Goal: Use online tool/utility: Utilize a website feature to perform a specific function

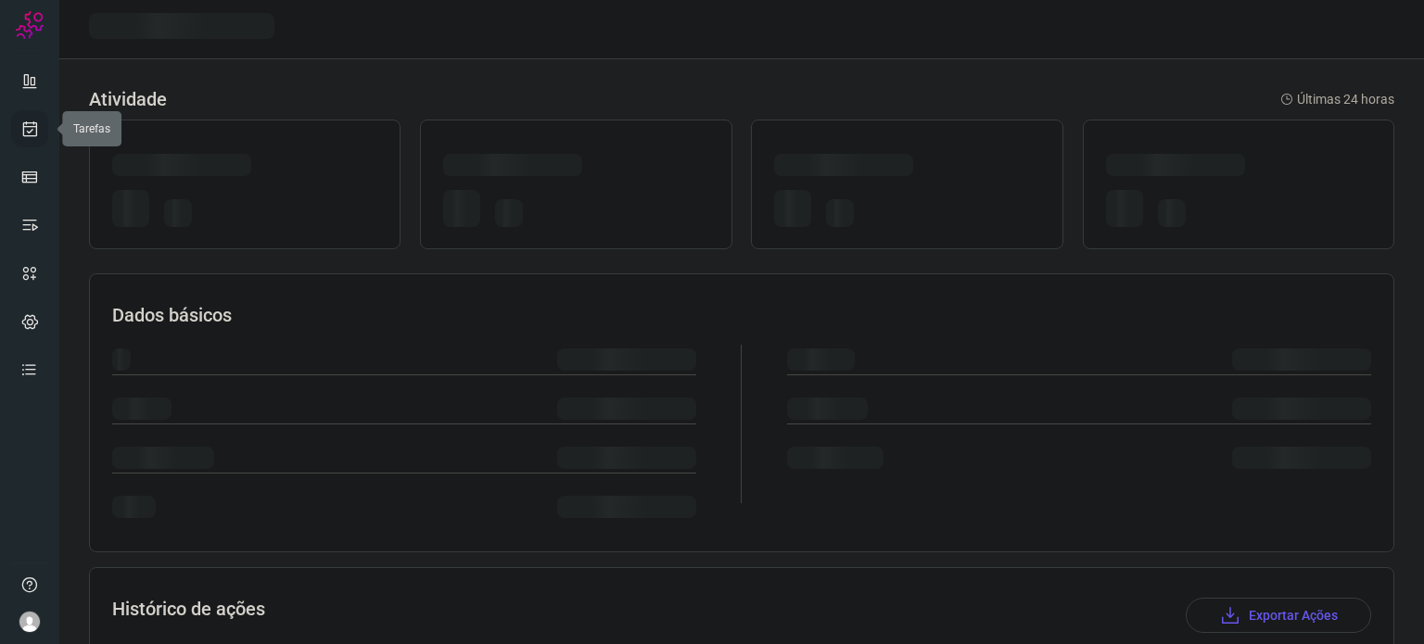
click at [30, 130] on icon at bounding box center [29, 129] width 19 height 19
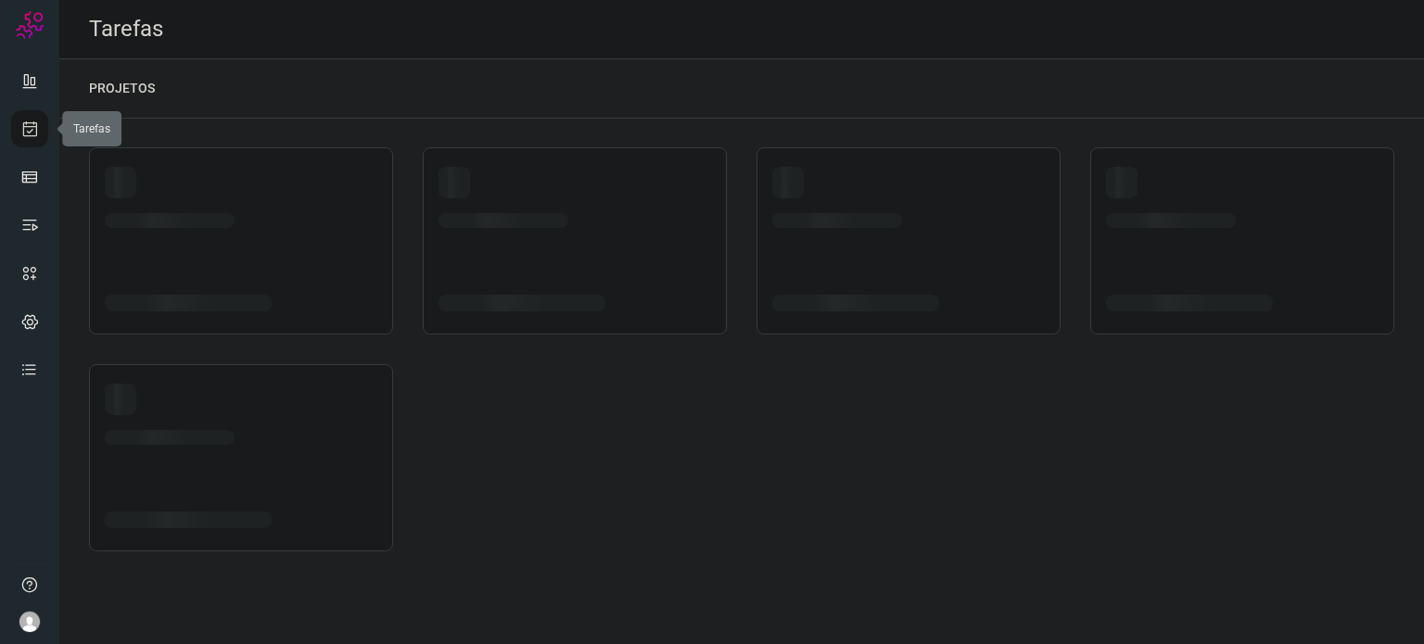
click at [30, 130] on icon at bounding box center [29, 129] width 19 height 19
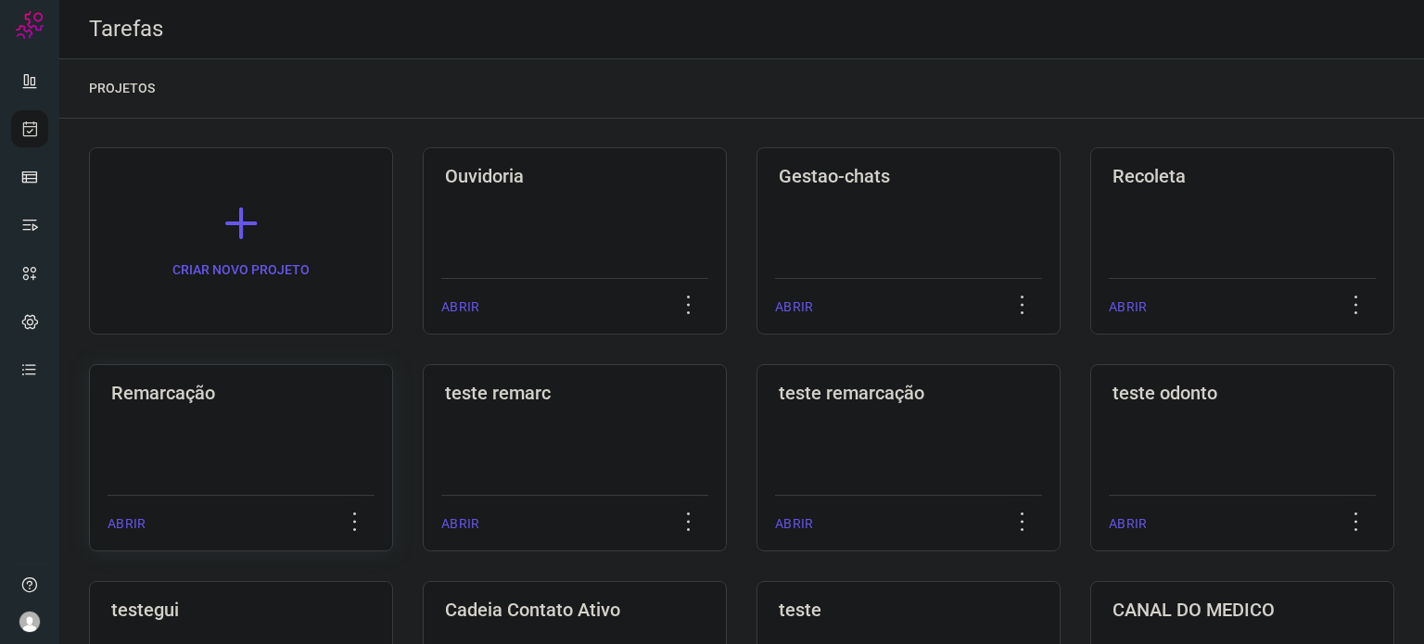
click at [323, 437] on div "Remarcação ABRIR" at bounding box center [241, 457] width 304 height 187
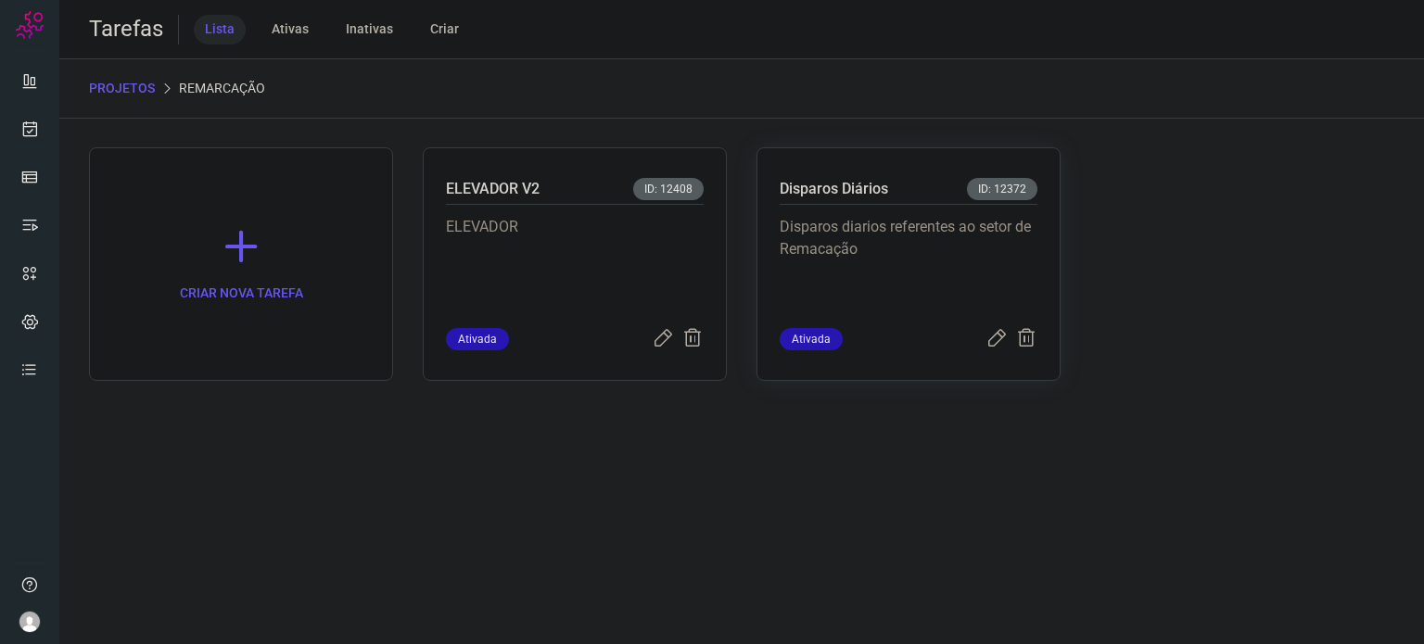
click at [838, 170] on div "Disparos Diários ID: 12372 Disparos diarios referentes ao setor de Remacação At…" at bounding box center [908, 264] width 304 height 234
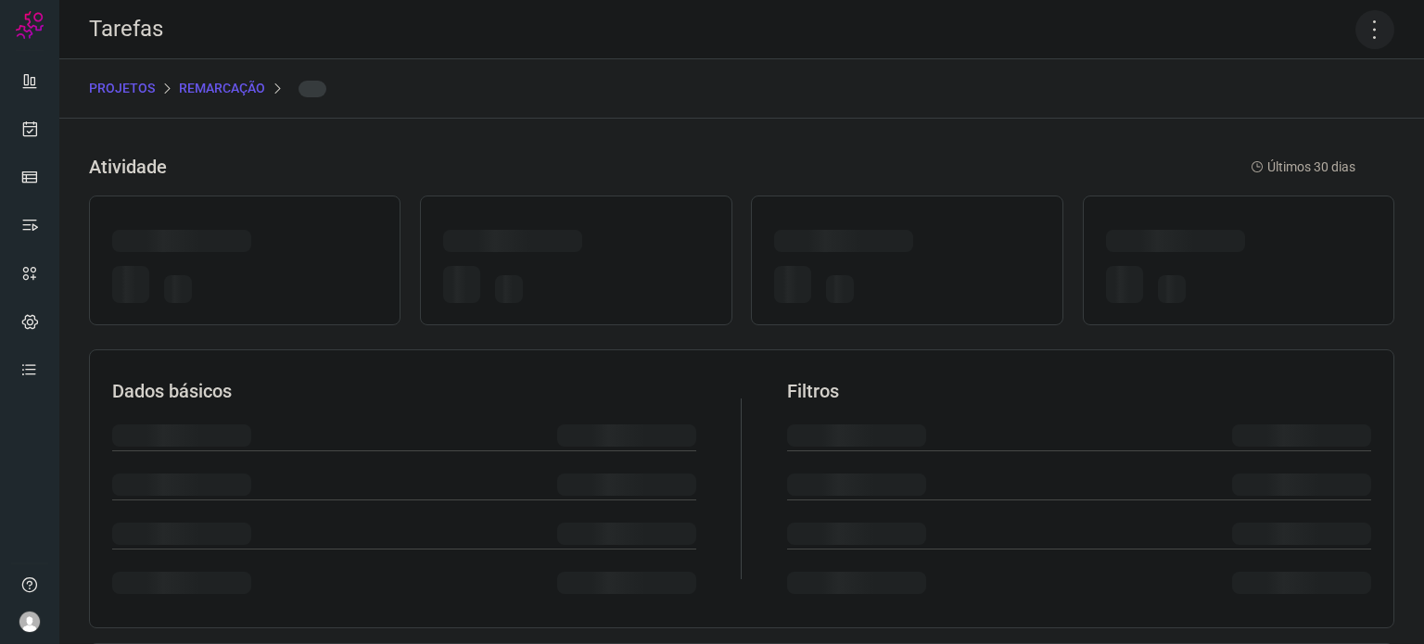
click at [1363, 22] on icon at bounding box center [1374, 29] width 39 height 39
click at [1361, 29] on icon at bounding box center [1374, 29] width 39 height 39
click at [1365, 25] on icon at bounding box center [1374, 29] width 39 height 39
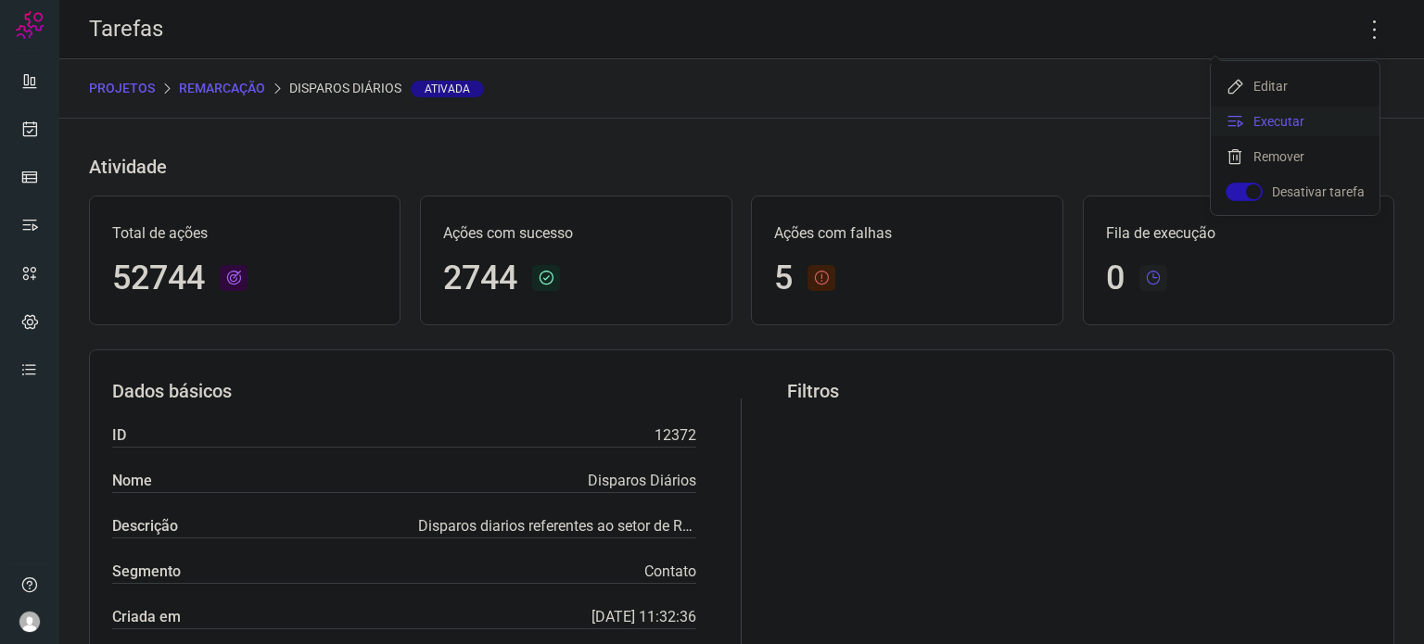
click at [1231, 132] on li "Executar" at bounding box center [1294, 122] width 169 height 30
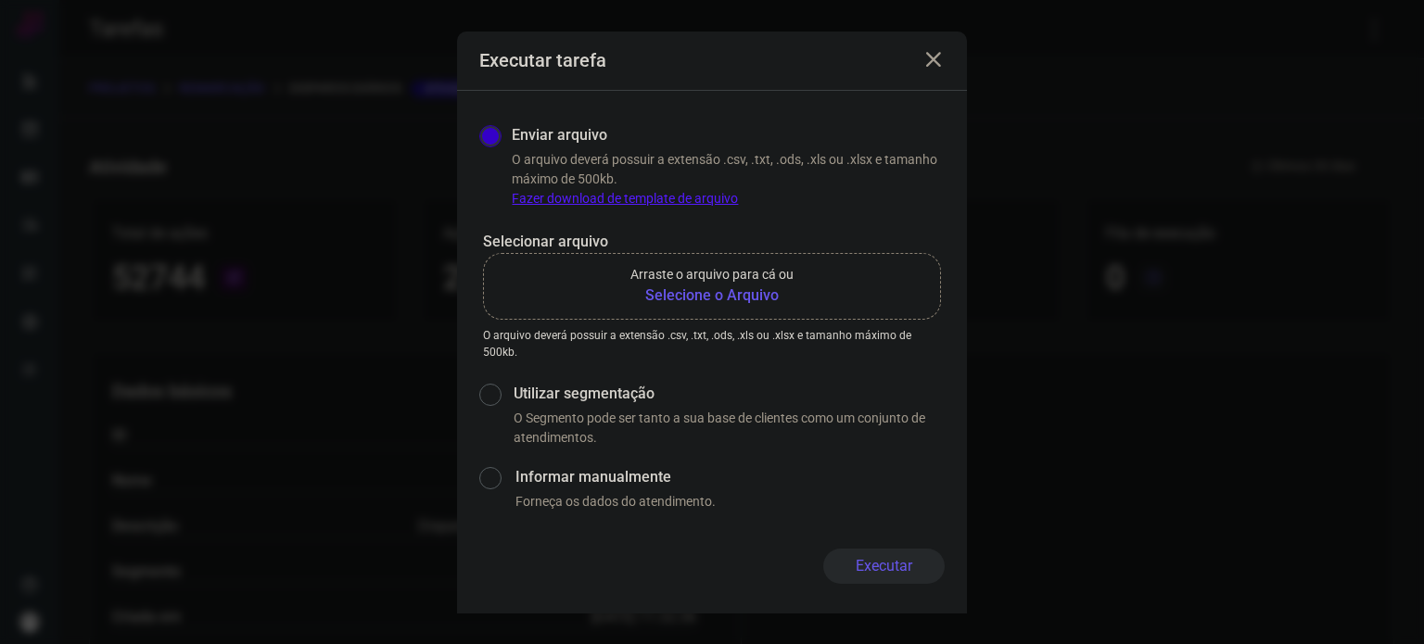
click at [693, 281] on p "Arraste o arquivo para cá ou" at bounding box center [711, 274] width 163 height 19
click at [0, 0] on input "Arraste o arquivo para cá ou Selecione o Arquivo" at bounding box center [0, 0] width 0 height 0
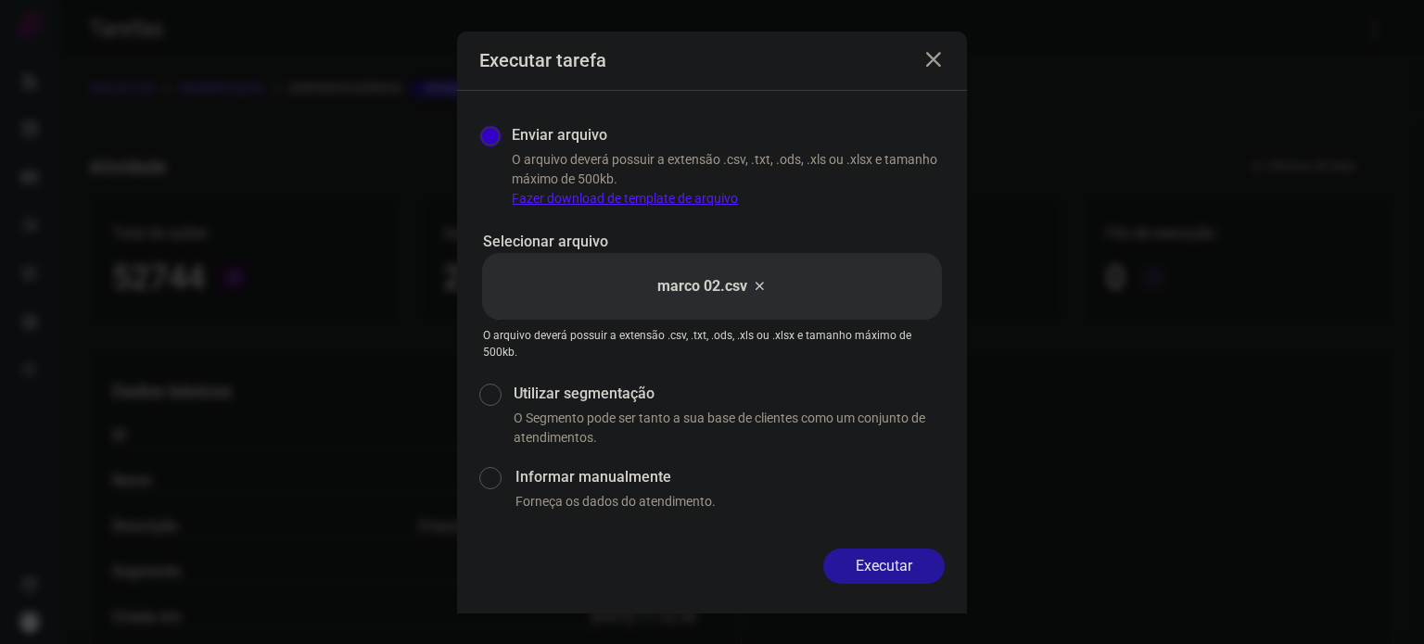
click at [914, 572] on button "Executar" at bounding box center [883, 566] width 121 height 35
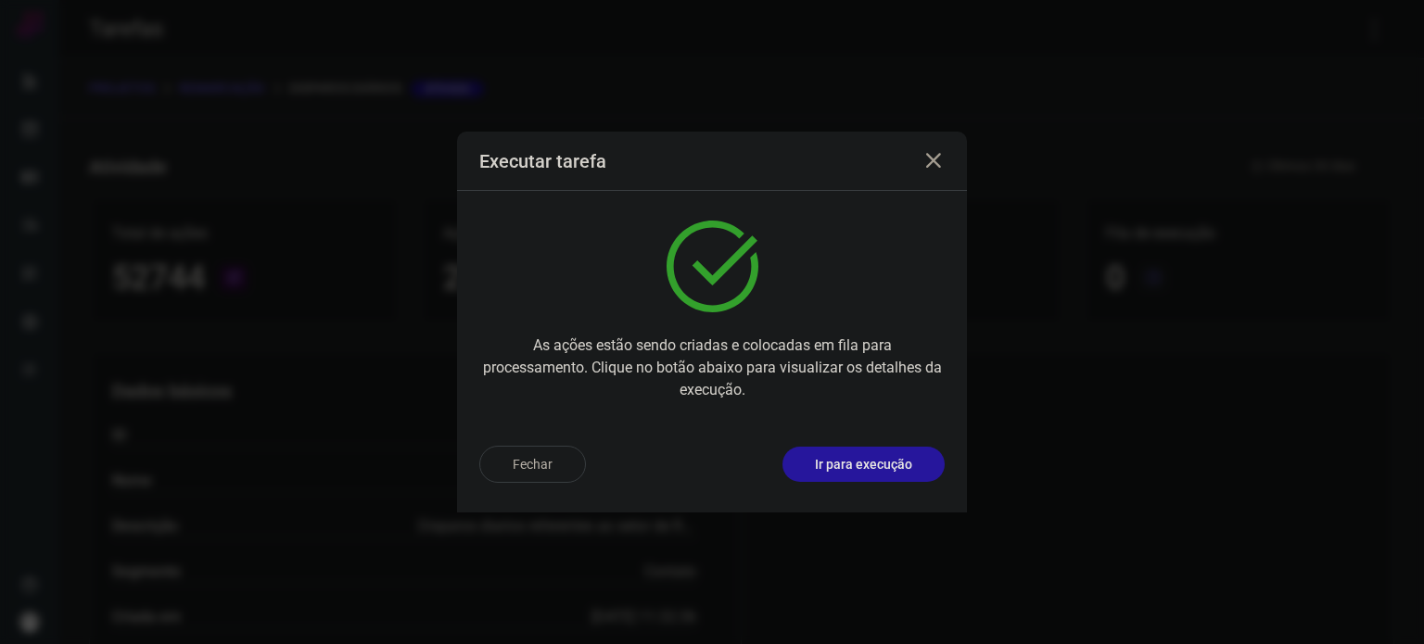
click at [892, 471] on p "Ir para execução" at bounding box center [863, 464] width 97 height 19
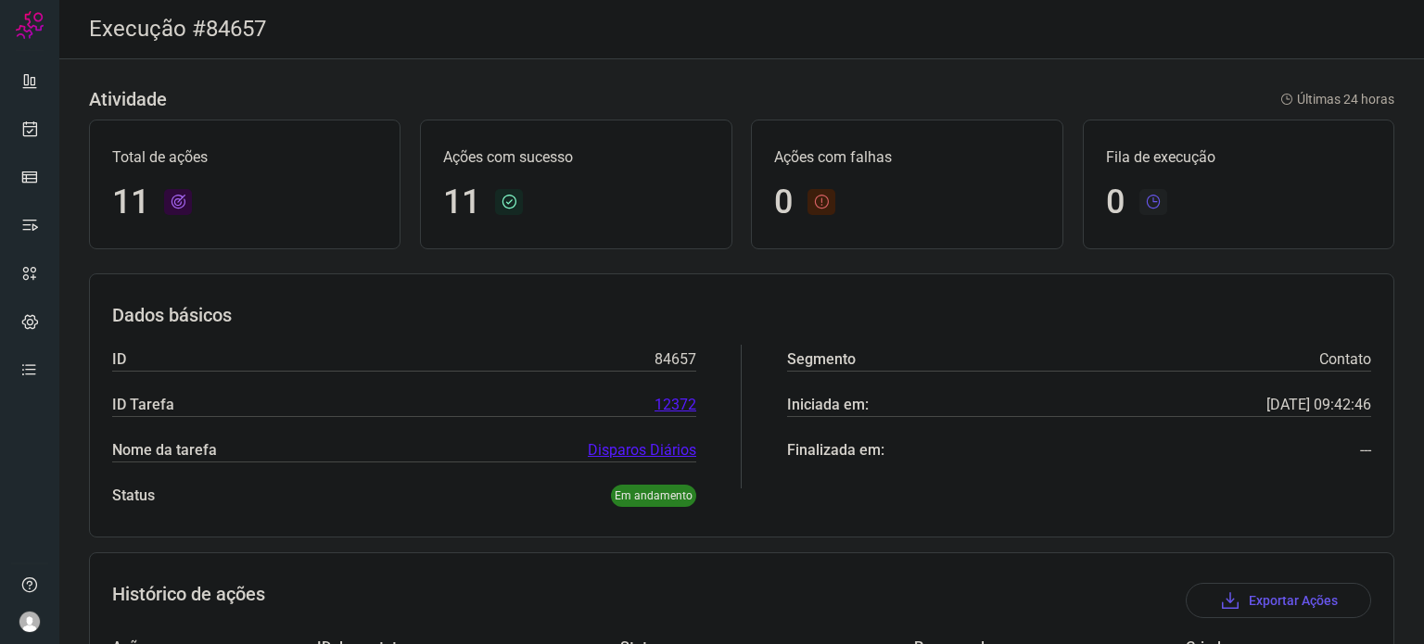
scroll to position [556, 0]
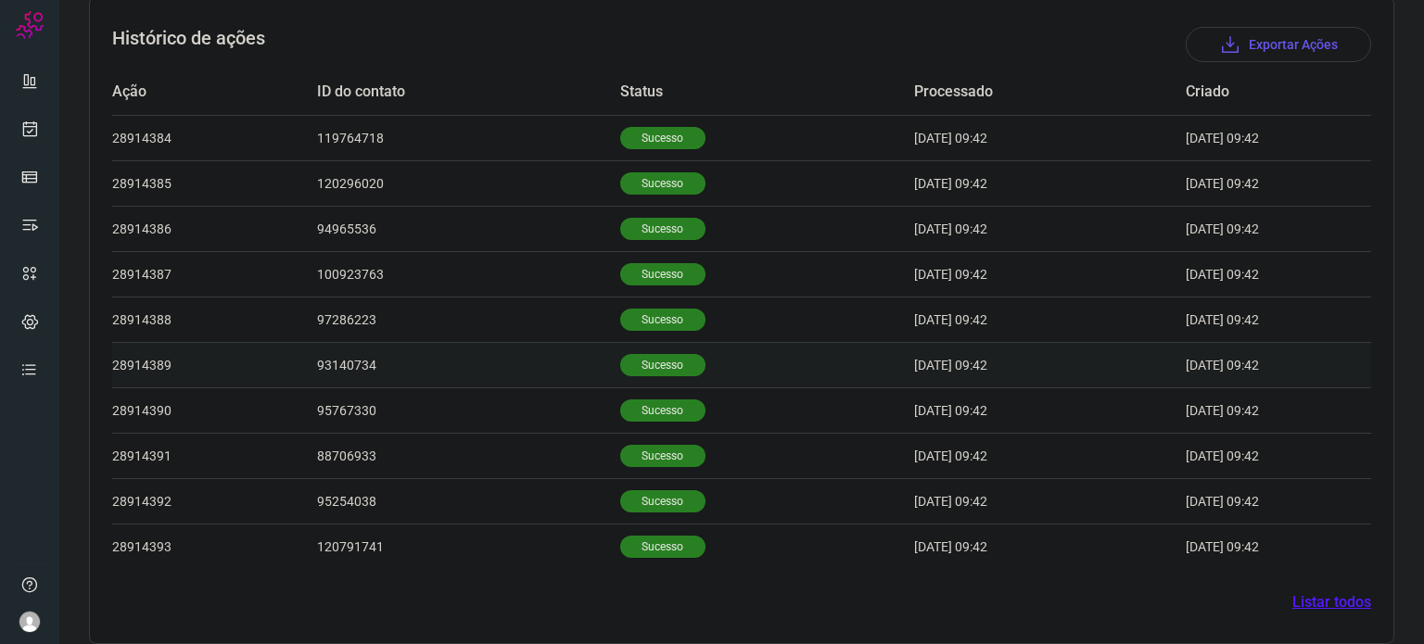
click at [635, 381] on td "Sucesso" at bounding box center [767, 364] width 294 height 45
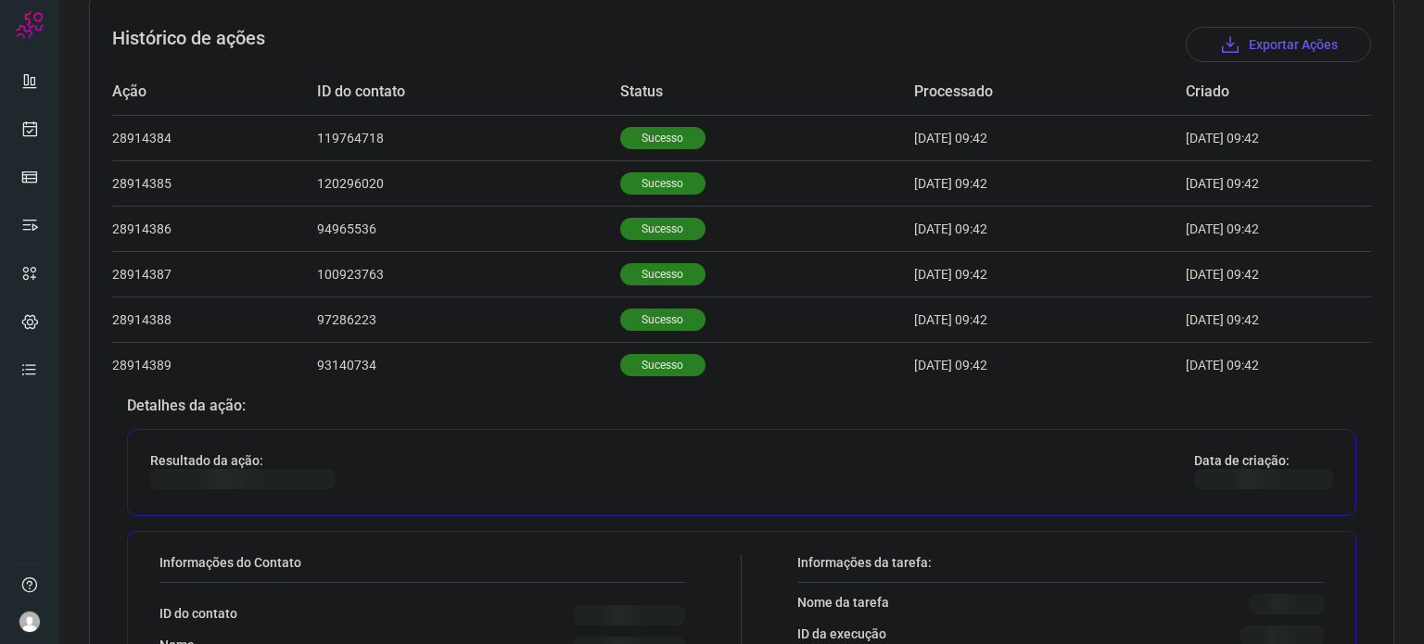
scroll to position [741, 0]
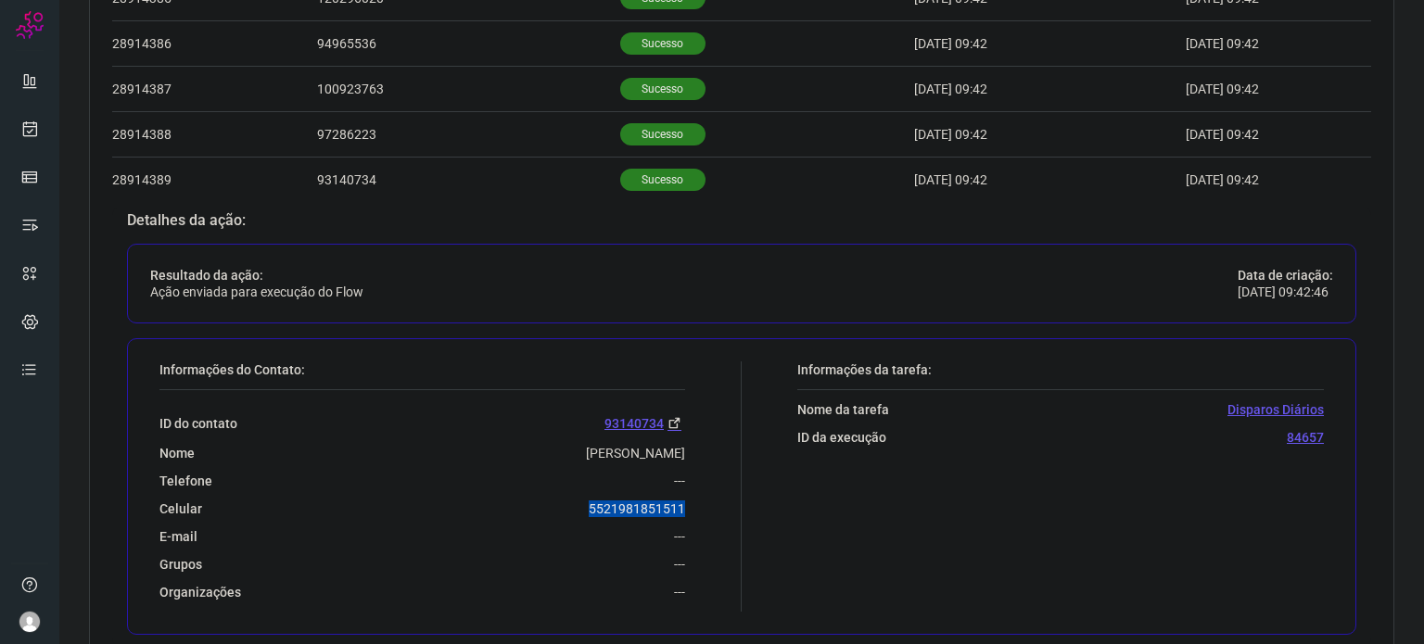
drag, startPoint x: 568, startPoint y: 503, endPoint x: 686, endPoint y: 503, distance: 117.7
click at [686, 503] on div "Informações do Contato: ID do contato 93140734 Nome [PERSON_NAME] Telefone --- …" at bounding box center [445, 486] width 591 height 250
copy p "5521981851511"
